Goal: Task Accomplishment & Management: Use online tool/utility

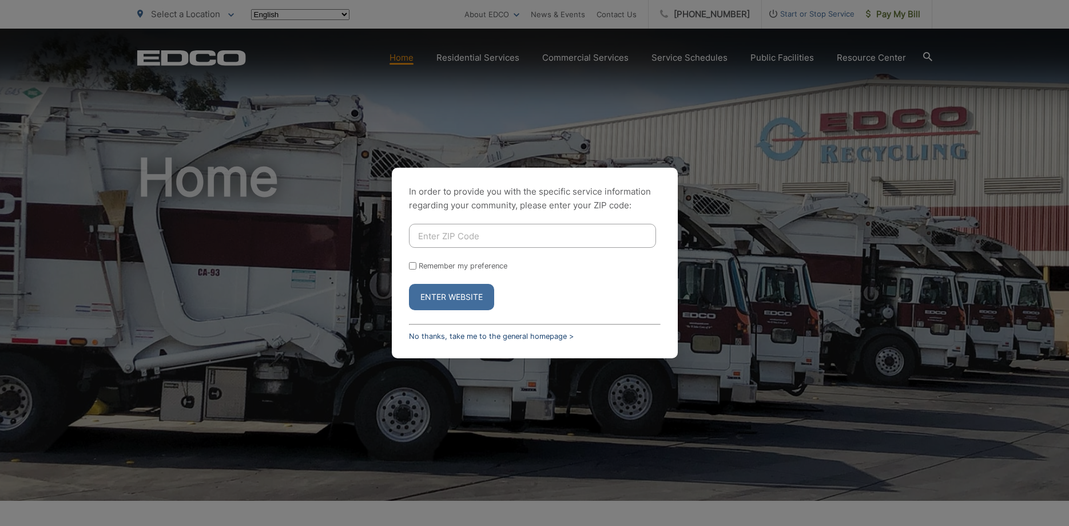
click at [479, 332] on link "No thanks, take me to the general homepage >" at bounding box center [491, 336] width 165 height 9
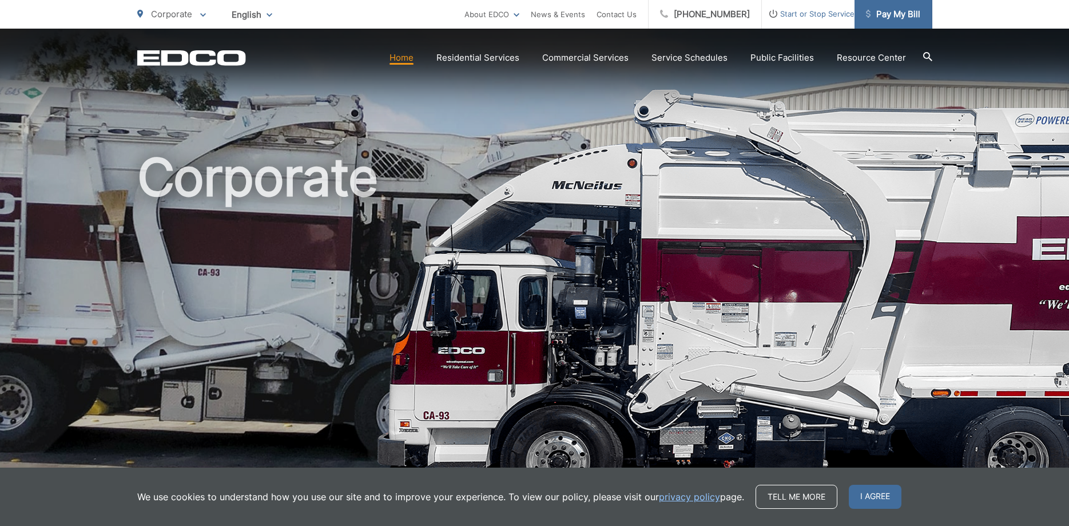
click at [903, 21] on link "Pay My Bill" at bounding box center [894, 14] width 78 height 29
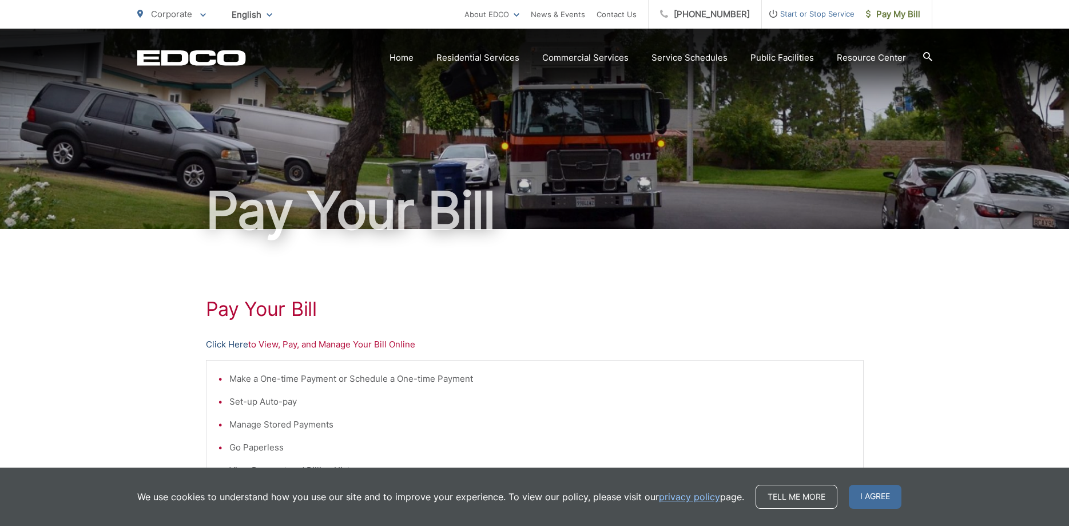
click at [235, 344] on link "Click Here" at bounding box center [227, 344] width 42 height 14
